Goal: Task Accomplishment & Management: Use online tool/utility

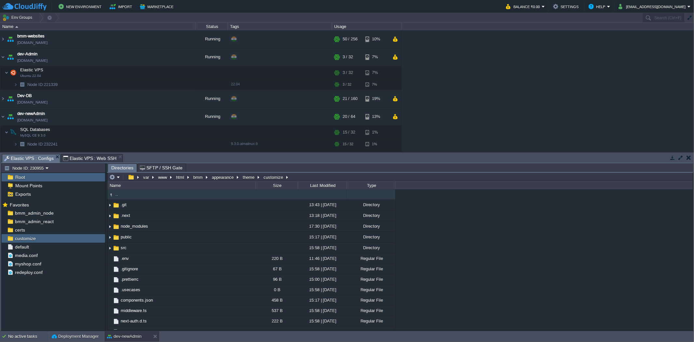
click at [40, 157] on span "Elastic VPS : Configs" at bounding box center [28, 158] width 49 height 8
click at [45, 220] on span "bmm_admin_react" at bounding box center [34, 221] width 41 height 6
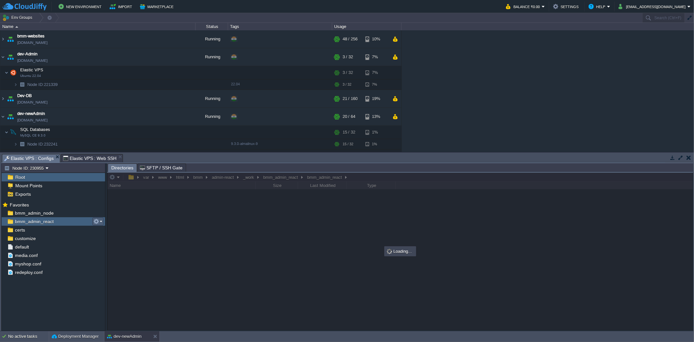
click at [99, 223] on button "button" at bounding box center [96, 221] width 6 height 6
click at [112, 228] on span "Copy Path" at bounding box center [112, 230] width 20 height 5
type textarea "/var/www/html/bmm/admin-react/_work/bmm_admin_react/bmm_admin_react"
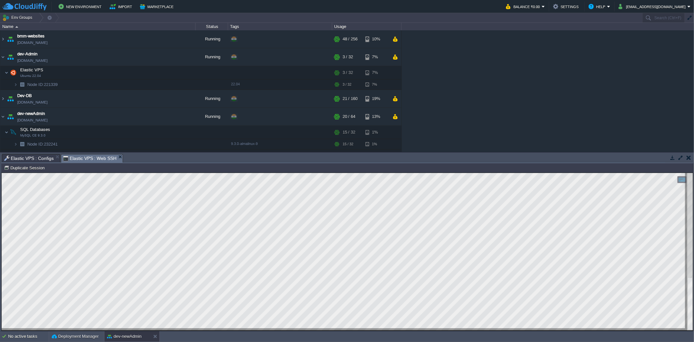
click at [98, 158] on span "Elastic VPS : Web SSH" at bounding box center [90, 158] width 54 height 8
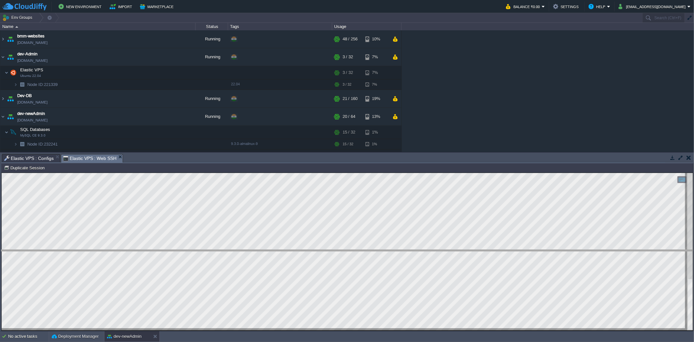
drag, startPoint x: 232, startPoint y: 161, endPoint x: 248, endPoint y: 262, distance: 101.8
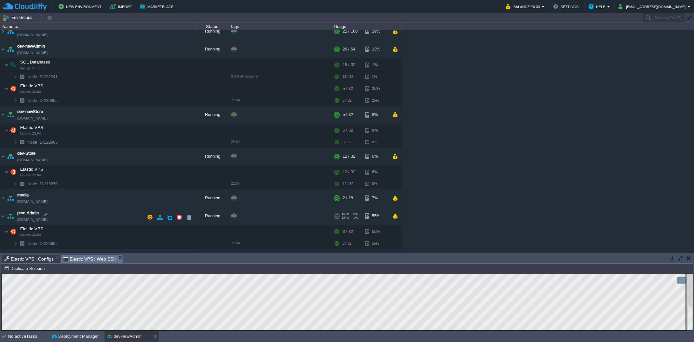
scroll to position [66, 0]
click at [133, 132] on td at bounding box center [137, 132] width 10 height 10
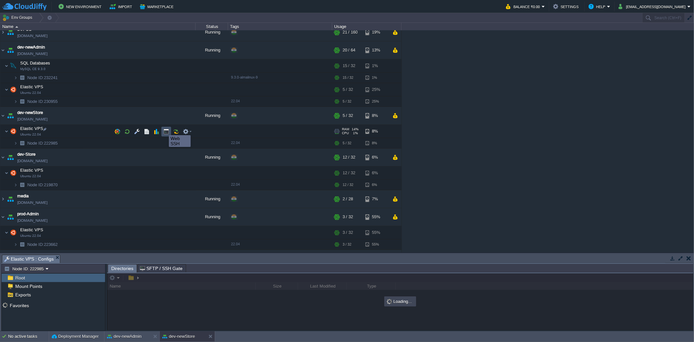
click at [164, 129] on button "button" at bounding box center [166, 132] width 6 height 6
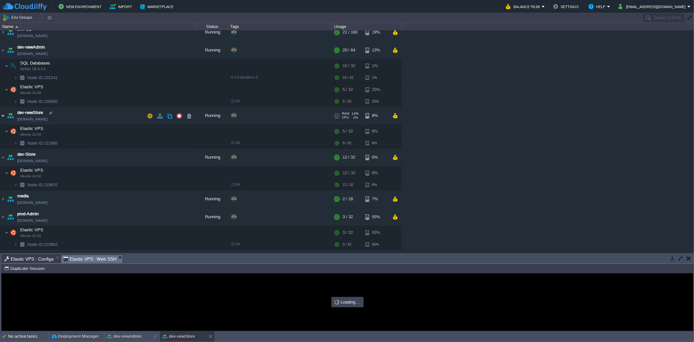
click at [3, 115] on img at bounding box center [2, 116] width 5 height 18
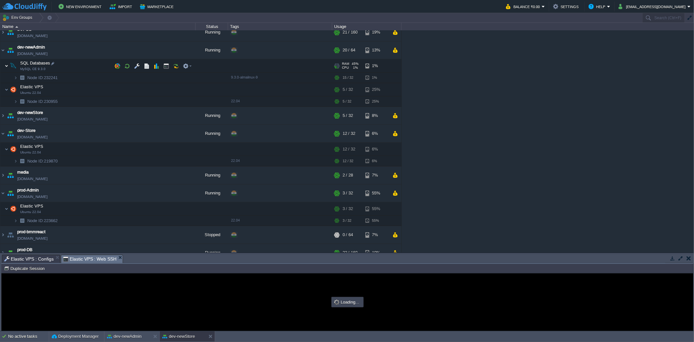
scroll to position [0, 0]
type input "#000000"
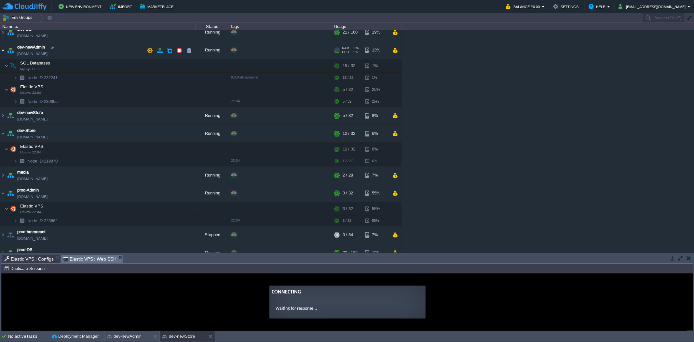
click at [3, 53] on img at bounding box center [2, 50] width 5 height 18
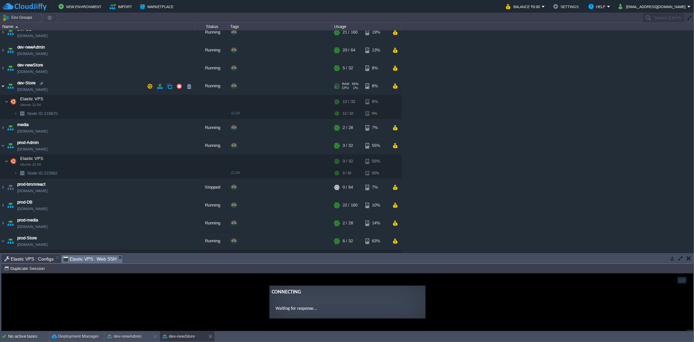
click at [2, 83] on img at bounding box center [2, 86] width 5 height 18
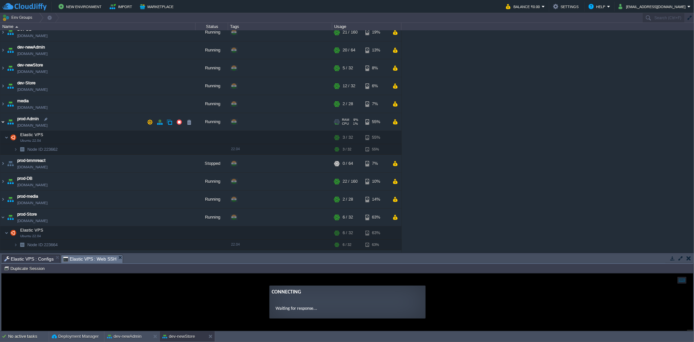
click at [2, 115] on img at bounding box center [2, 122] width 5 height 18
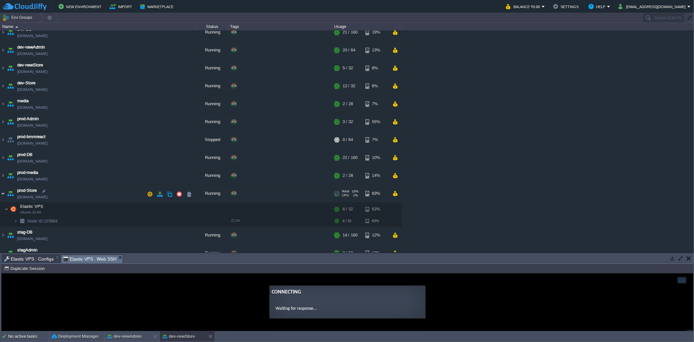
click at [2, 194] on img at bounding box center [2, 193] width 5 height 18
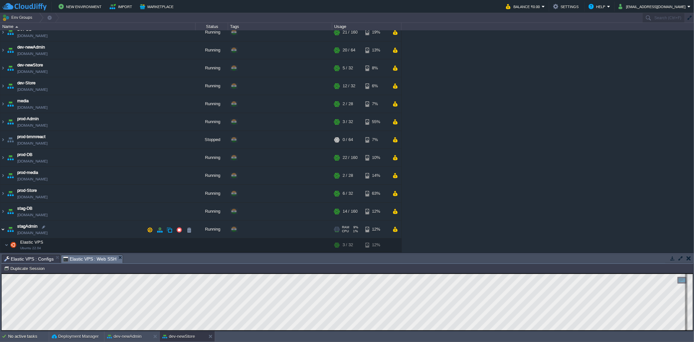
click at [5, 225] on img at bounding box center [2, 229] width 5 height 18
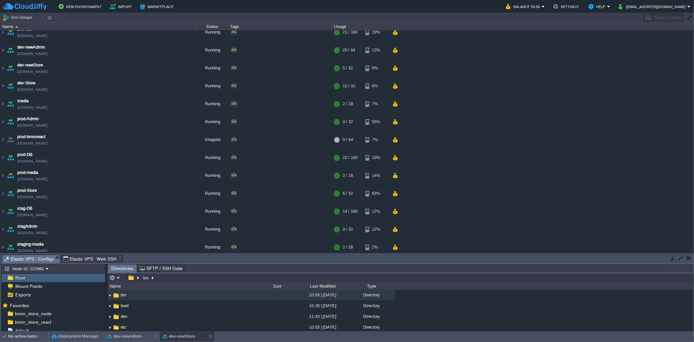
click at [39, 259] on span "Elastic VPS : Configs" at bounding box center [28, 259] width 49 height 8
click at [95, 319] on button "button" at bounding box center [94, 322] width 6 height 6
click at [107, 304] on span "Copy Path" at bounding box center [110, 305] width 20 height 5
type textarea "/var/www/html/bmm/react/_work/bmm_store_react/bmm_store_react"
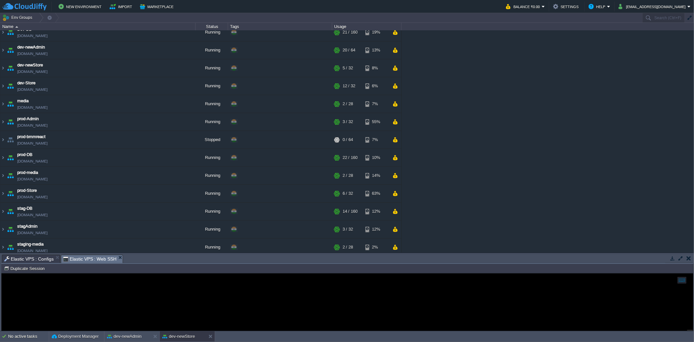
click at [99, 258] on span "Elastic VPS : Web SSH" at bounding box center [90, 259] width 54 height 8
